Goal: Navigation & Orientation: Go to known website

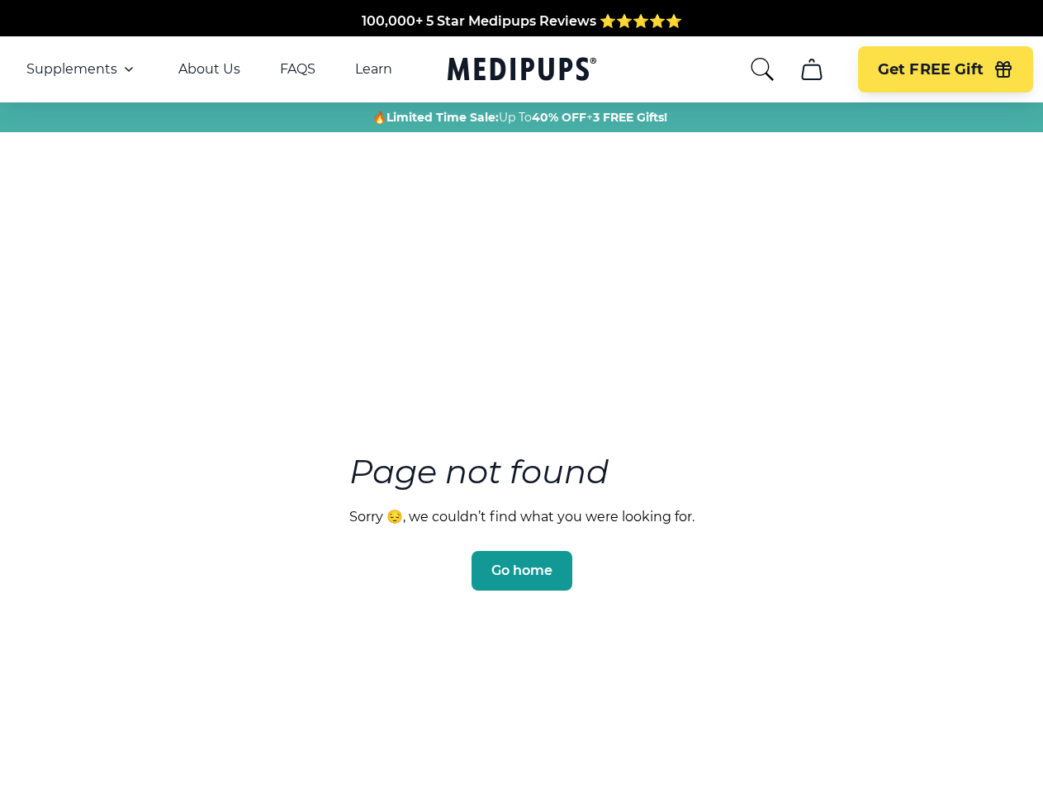
click at [521, 397] on section "Page not found Sorry 😔, we couldn’t find what you were looking for. Go home" at bounding box center [521, 482] width 1043 height 634
click at [82, 69] on span "Supplements" at bounding box center [71, 69] width 91 height 17
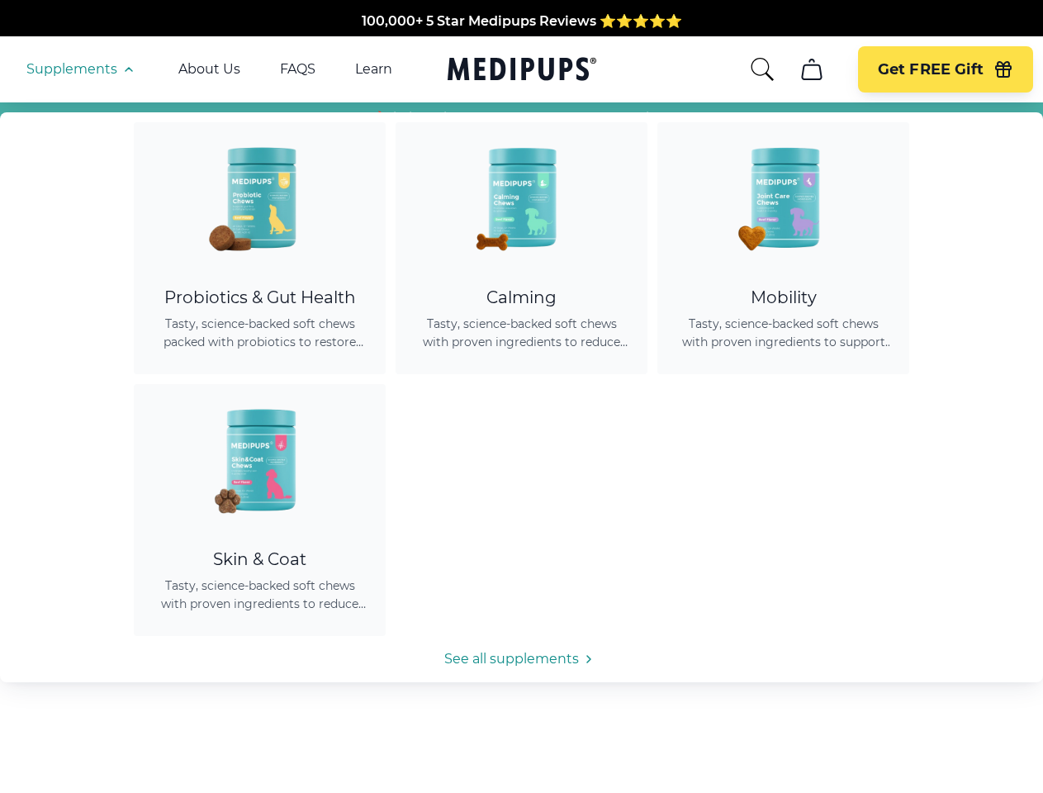
click at [127, 69] on icon "button" at bounding box center [129, 69] width 20 height 20
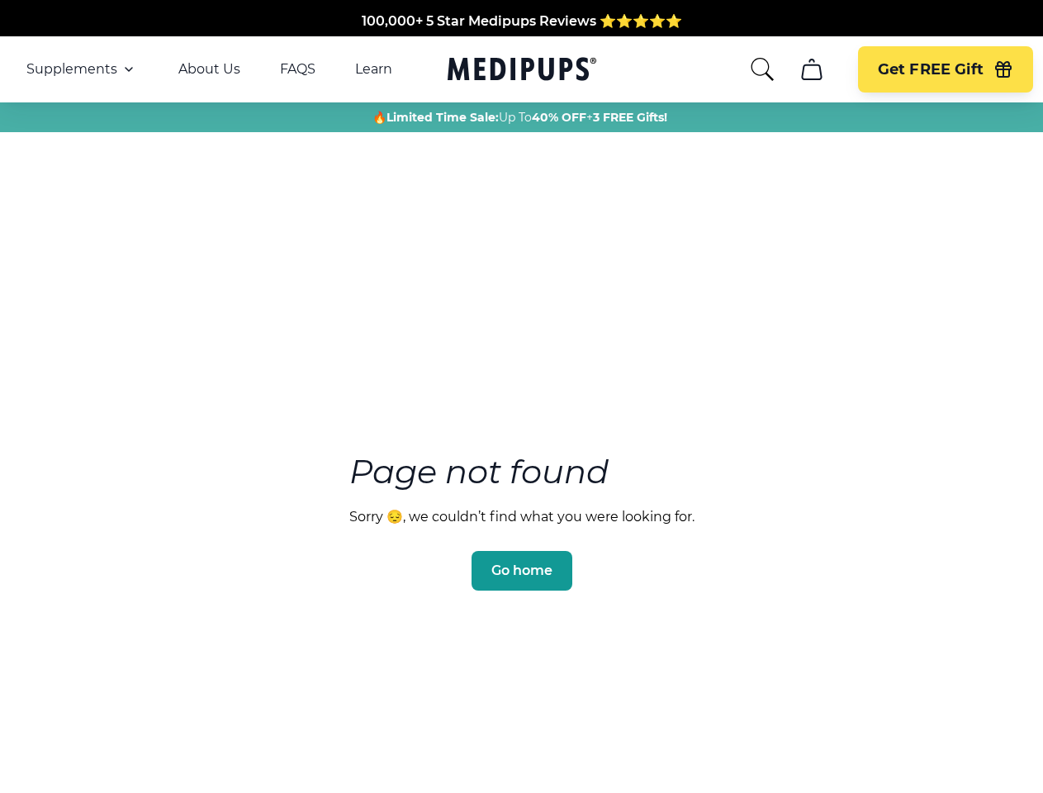
click at [762, 69] on icon "search" at bounding box center [762, 69] width 26 height 26
click at [811, 69] on icon "cart" at bounding box center [812, 69] width 26 height 26
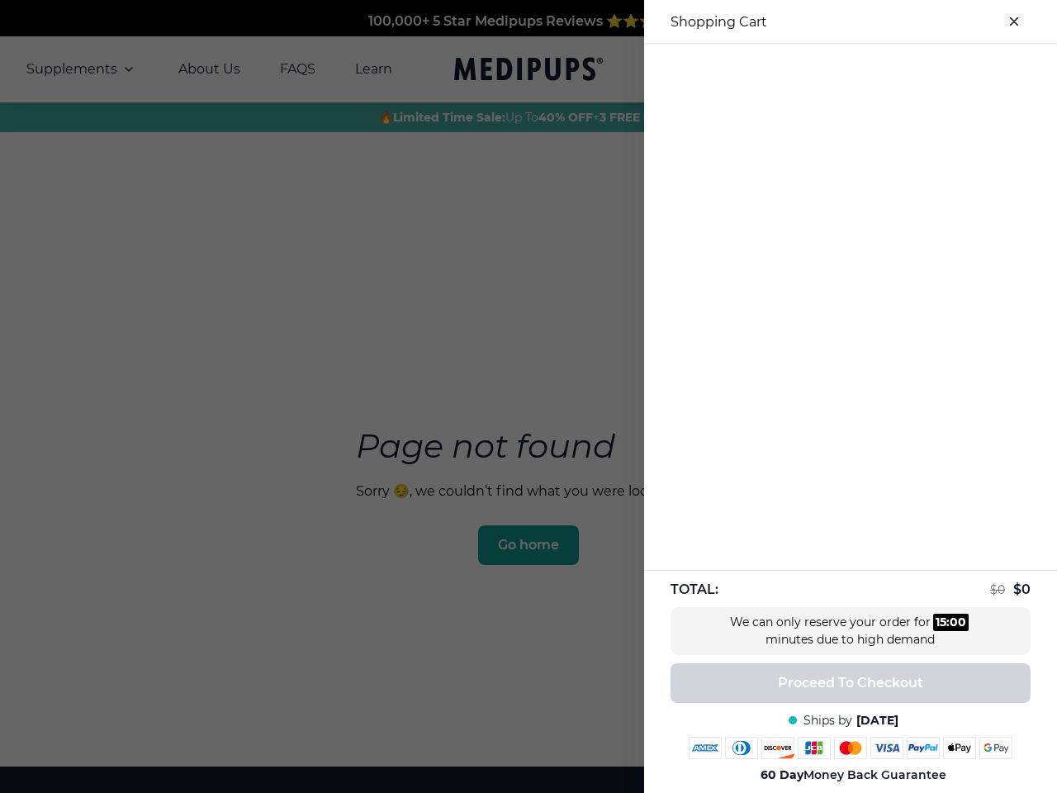
click at [811, 69] on div "100,000+ 5 Star Medipups Reviews ⭐️⭐️⭐️⭐️⭐️ Made In The USA from domestic & glo…" at bounding box center [528, 565] width 1057 height 1131
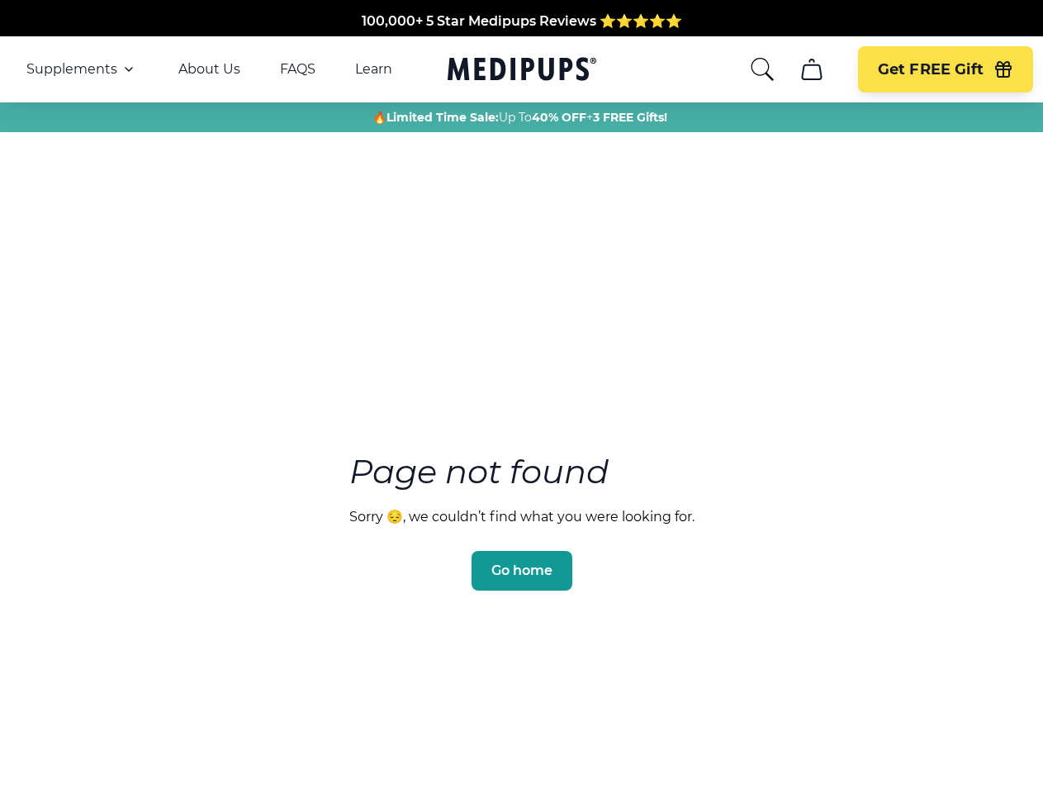
click at [1004, 69] on div "100,000+ 5 Star Medipups Reviews ⭐️⭐️⭐️⭐️⭐️ Made In The USA from domestic & glo…" at bounding box center [521, 582] width 1043 height 1164
click at [521, 563] on span "Go home" at bounding box center [522, 571] width 61 height 17
